Goal: Find specific page/section: Find specific page/section

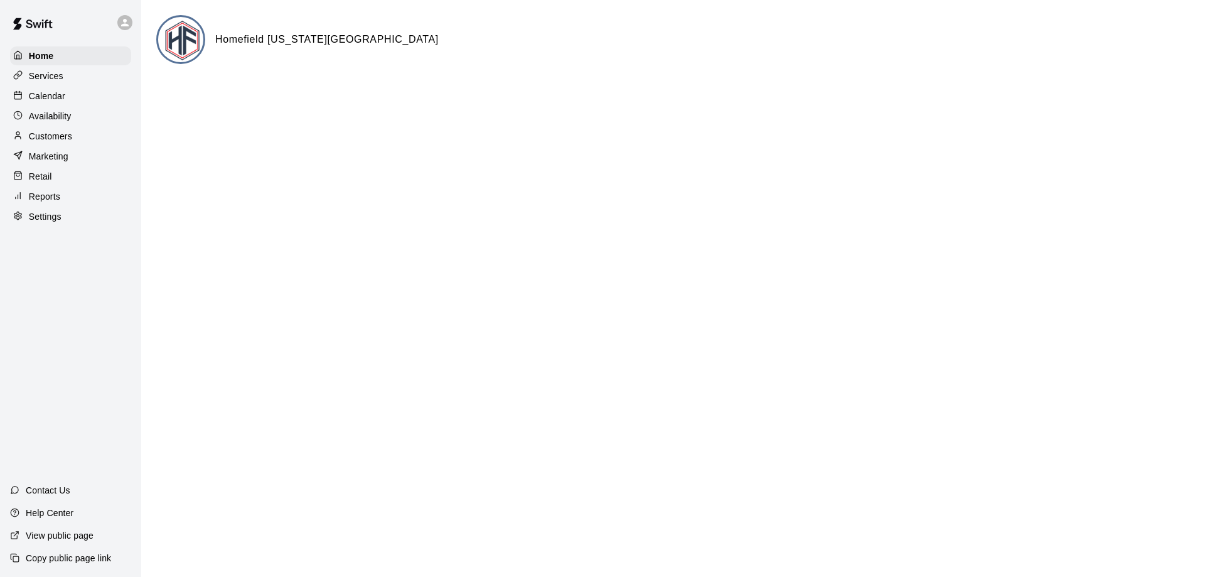
click at [53, 99] on p "Calendar" at bounding box center [47, 96] width 36 height 13
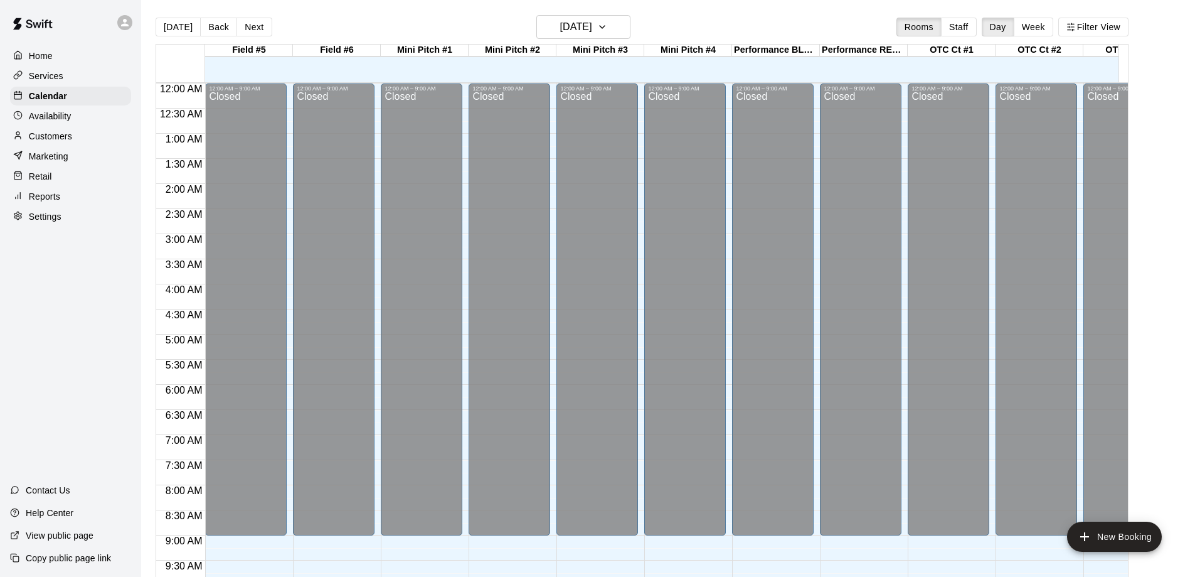
click at [44, 198] on p "Reports" at bounding box center [44, 196] width 31 height 13
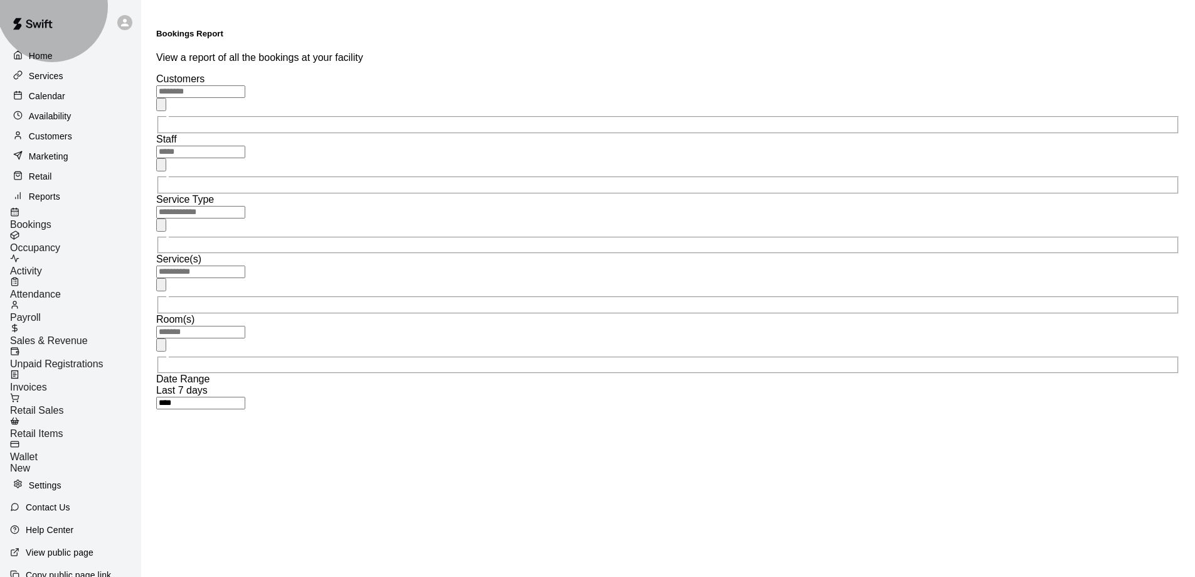
click at [82, 335] on span "Sales & Revenue" at bounding box center [49, 340] width 78 height 11
